Goal: Navigation & Orientation: Find specific page/section

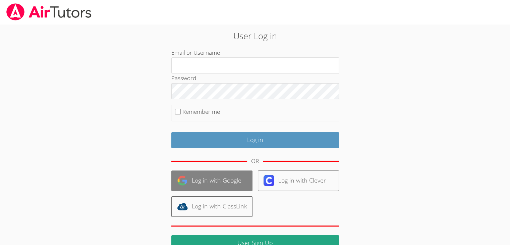
click at [231, 173] on link "Log in with Google" at bounding box center [211, 180] width 81 height 20
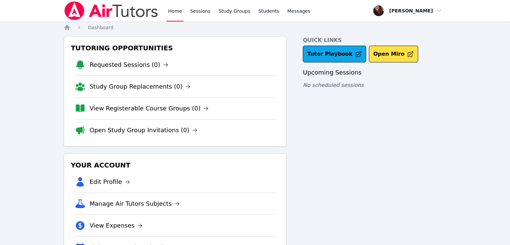
drag, startPoint x: 87, startPoint y: 2, endPoint x: 368, endPoint y: 35, distance: 282.8
click at [368, 35] on div "Home Dashboard Tutoring Opportunities Requested Sessions (0) Study Group Replac…" at bounding box center [255, 150] width 383 height 253
